Goal: Task Accomplishment & Management: Manage account settings

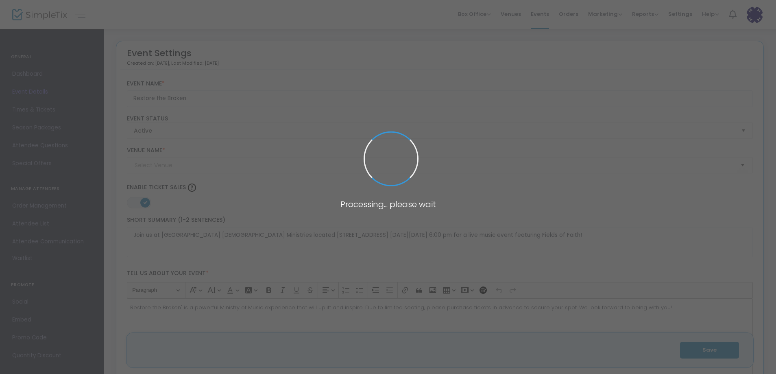
type input "Bridge of Hope [DEMOGRAPHIC_DATA] Ministries"
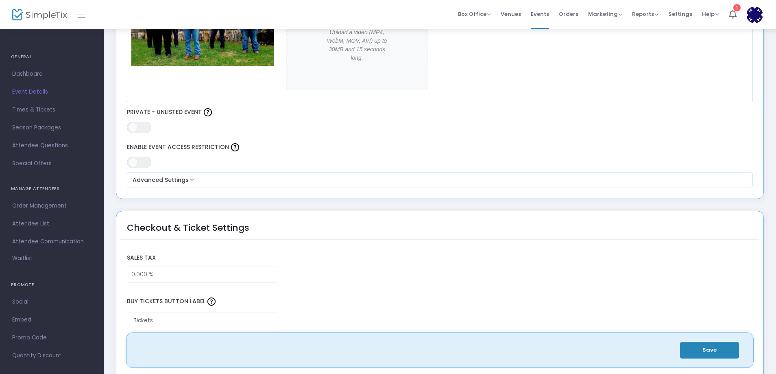
scroll to position [434, 0]
click at [28, 147] on span "Attendee Questions" at bounding box center [51, 145] width 79 height 11
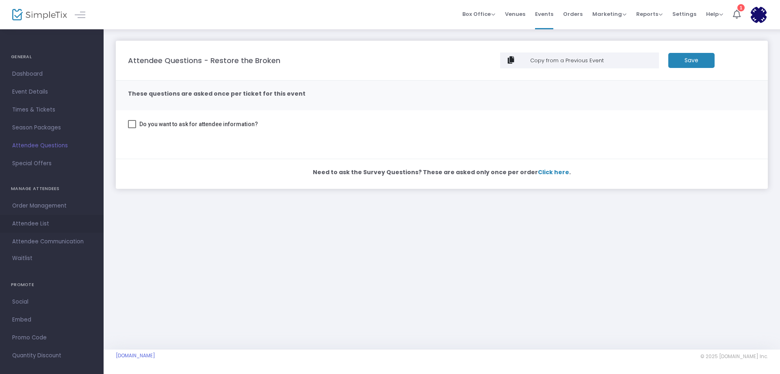
click at [32, 226] on span "Attendee List" at bounding box center [51, 223] width 79 height 11
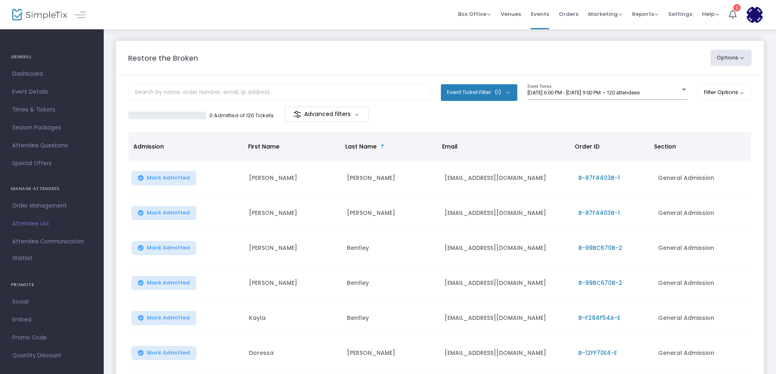
click at [743, 59] on button "Options" at bounding box center [730, 58] width 41 height 16
click at [357, 115] on m-button "Advanced filters" at bounding box center [327, 113] width 84 height 15
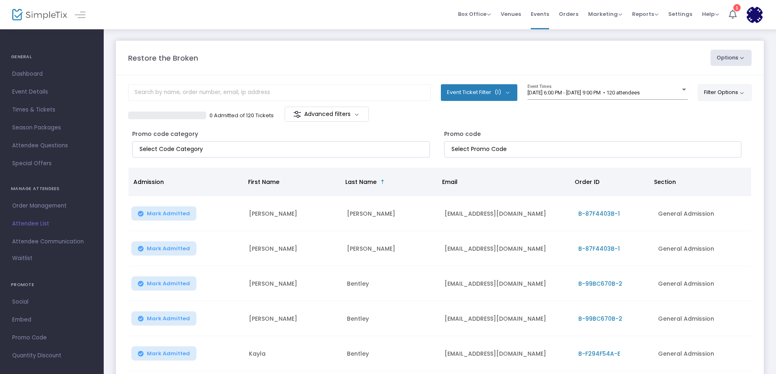
click at [742, 93] on button "Filter Options" at bounding box center [725, 92] width 54 height 16
click at [742, 58] on button "Options" at bounding box center [730, 58] width 41 height 16
click at [697, 114] on li "Export to Mailchimp" at bounding box center [708, 114] width 75 height 16
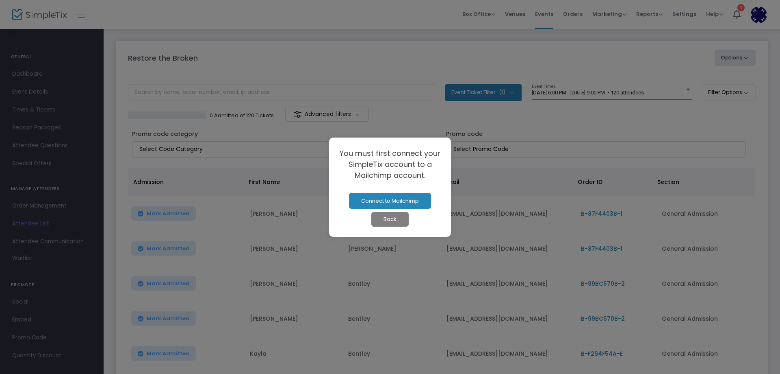
click at [389, 222] on button "Back" at bounding box center [390, 219] width 37 height 15
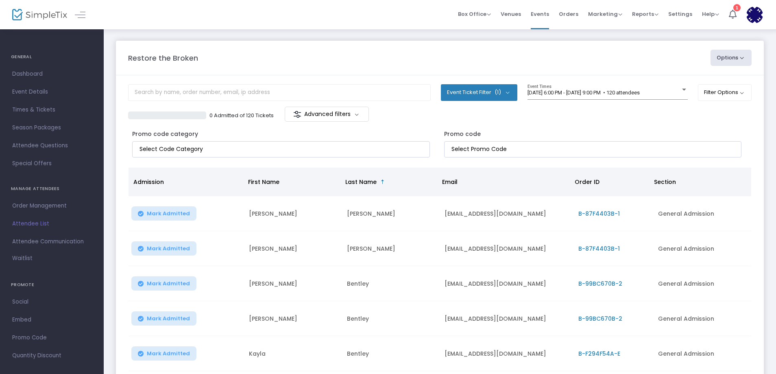
click at [741, 58] on button "Options" at bounding box center [730, 58] width 41 height 16
click at [697, 83] on li "Export List" at bounding box center [708, 82] width 75 height 16
radio input "false"
radio input "true"
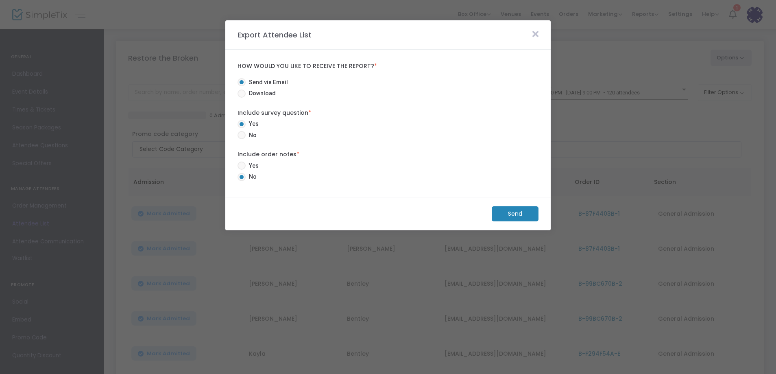
click at [241, 95] on span at bounding box center [241, 93] width 8 height 8
click at [241, 98] on input "Download" at bounding box center [241, 98] width 0 height 0
radio input "true"
click at [520, 213] on m-button "Download" at bounding box center [508, 213] width 61 height 15
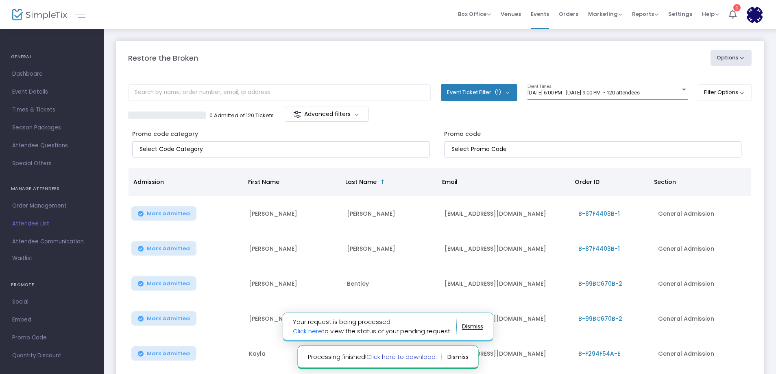
click at [400, 357] on link "Click here to download." at bounding box center [401, 356] width 70 height 9
